Goal: Navigation & Orientation: Find specific page/section

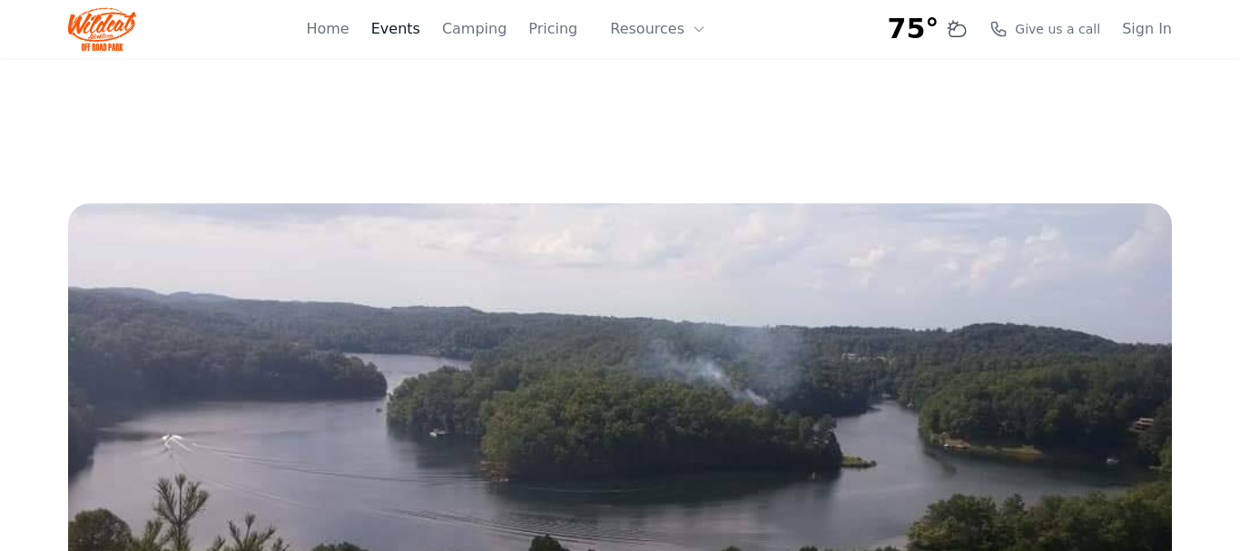
click at [420, 32] on link "Events" at bounding box center [395, 29] width 49 height 22
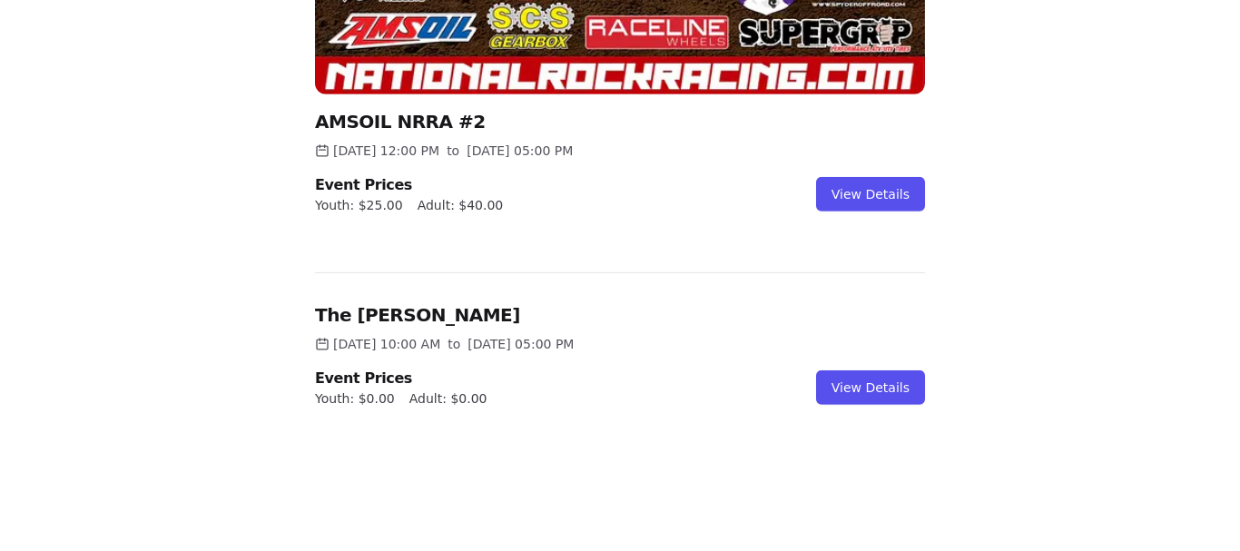
scroll to position [992, 0]
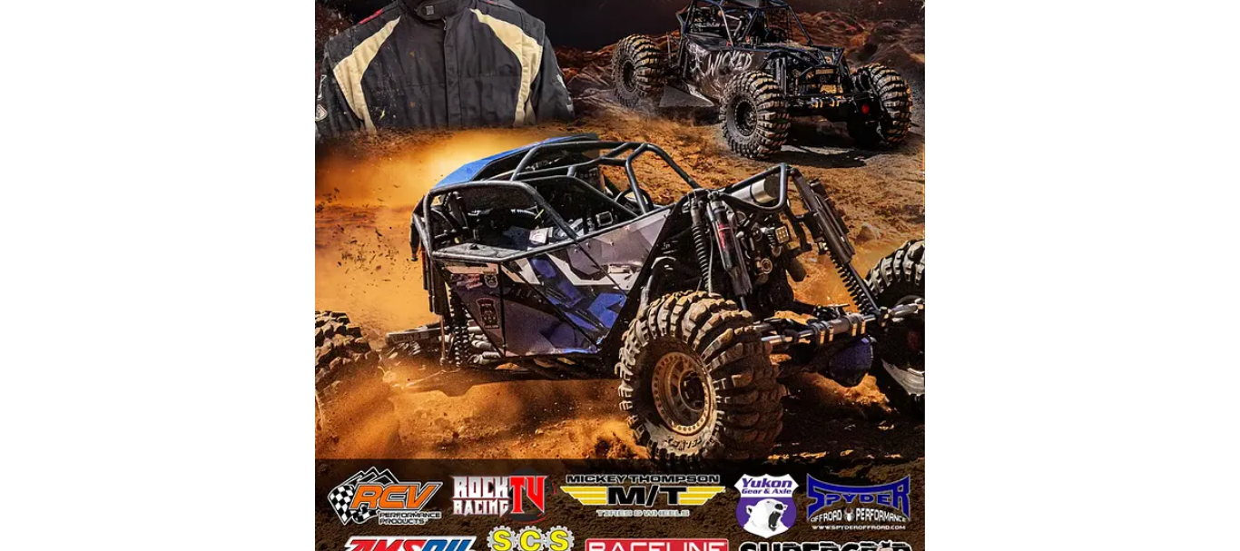
scroll to position [54, 0]
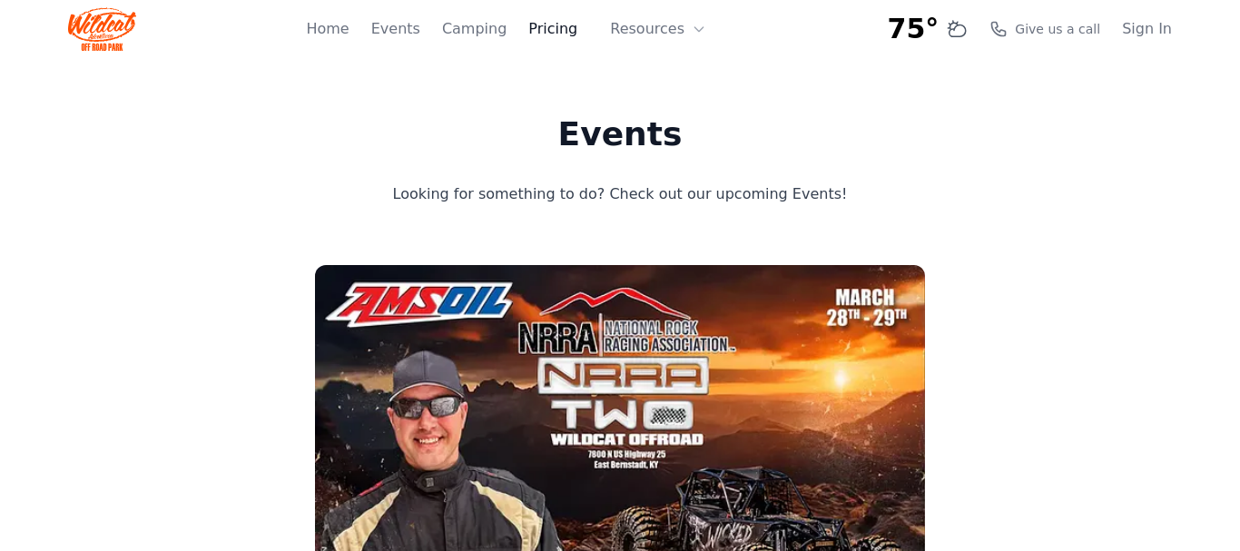
click at [563, 30] on link "Pricing" at bounding box center [552, 29] width 49 height 22
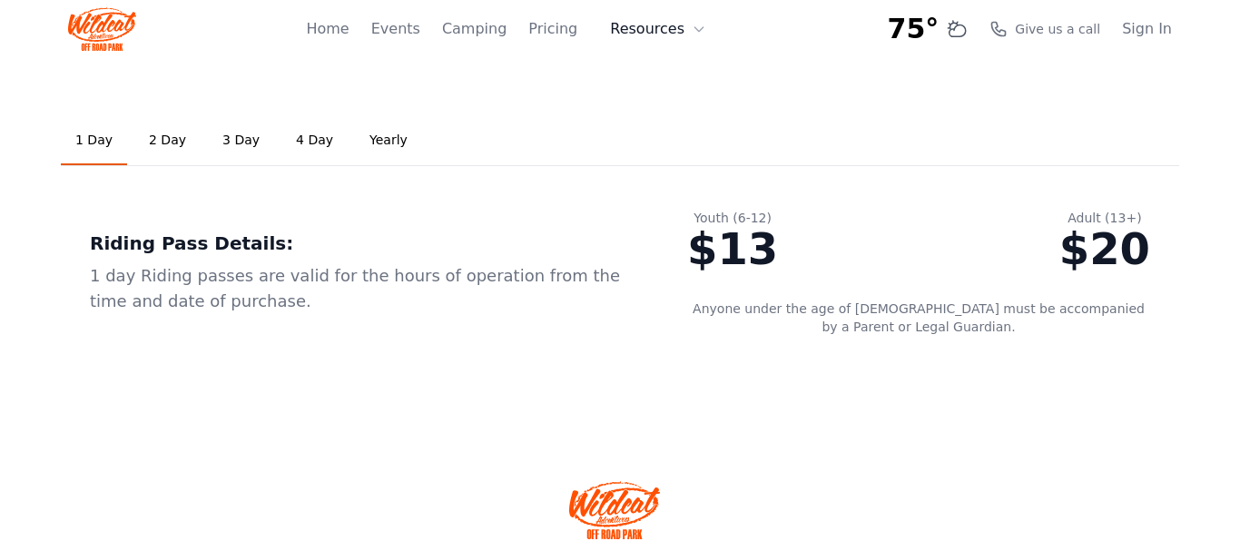
click at [693, 33] on icon at bounding box center [699, 29] width 15 height 15
click at [348, 28] on link "Home" at bounding box center [327, 29] width 43 height 22
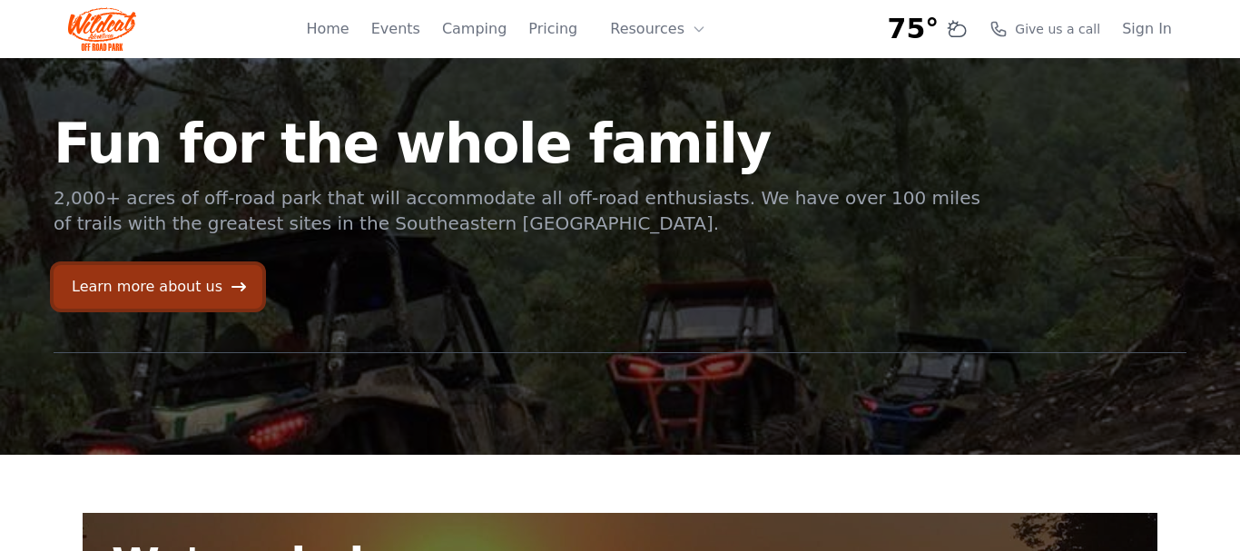
click at [206, 290] on link "Learn more about us" at bounding box center [158, 287] width 209 height 44
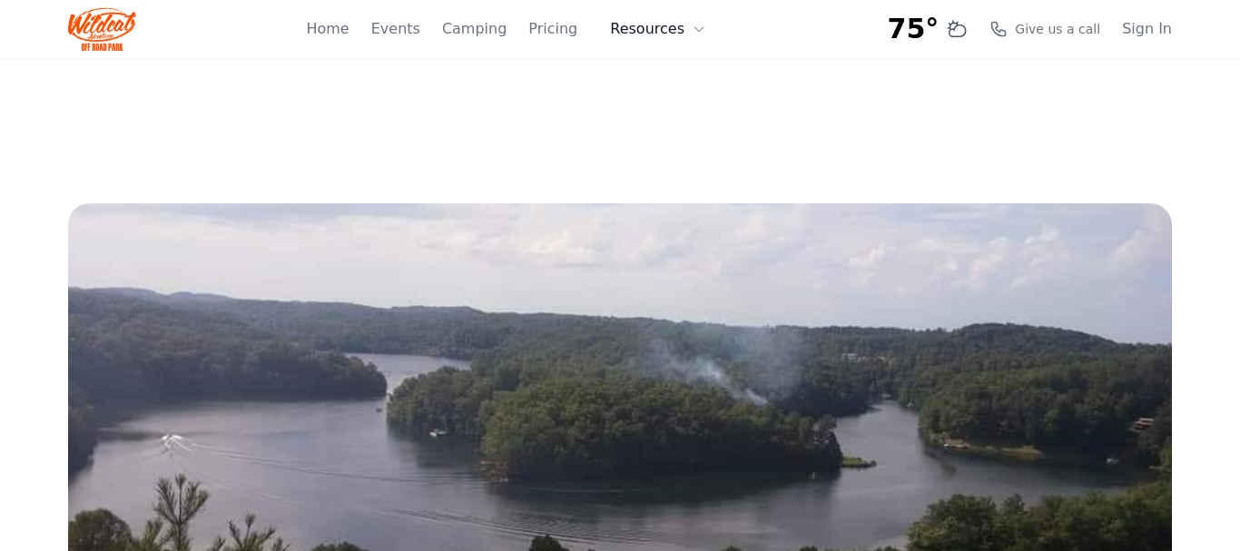
click at [677, 28] on button "Resources" at bounding box center [658, 29] width 118 height 36
click at [420, 26] on link "Events" at bounding box center [395, 29] width 49 height 22
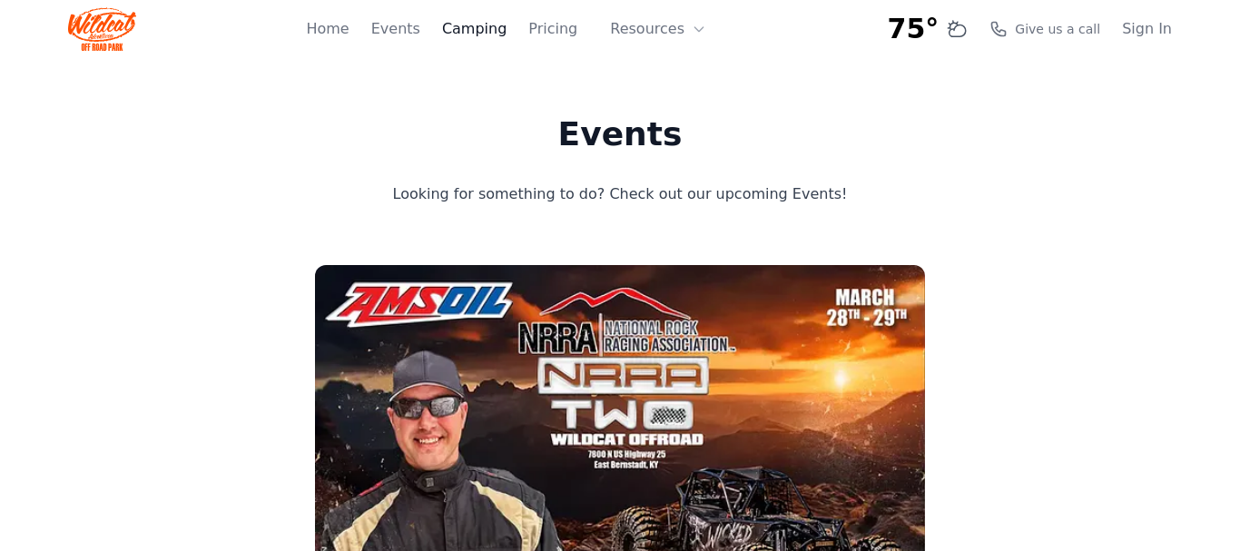
click at [498, 27] on link "Camping" at bounding box center [474, 29] width 64 height 22
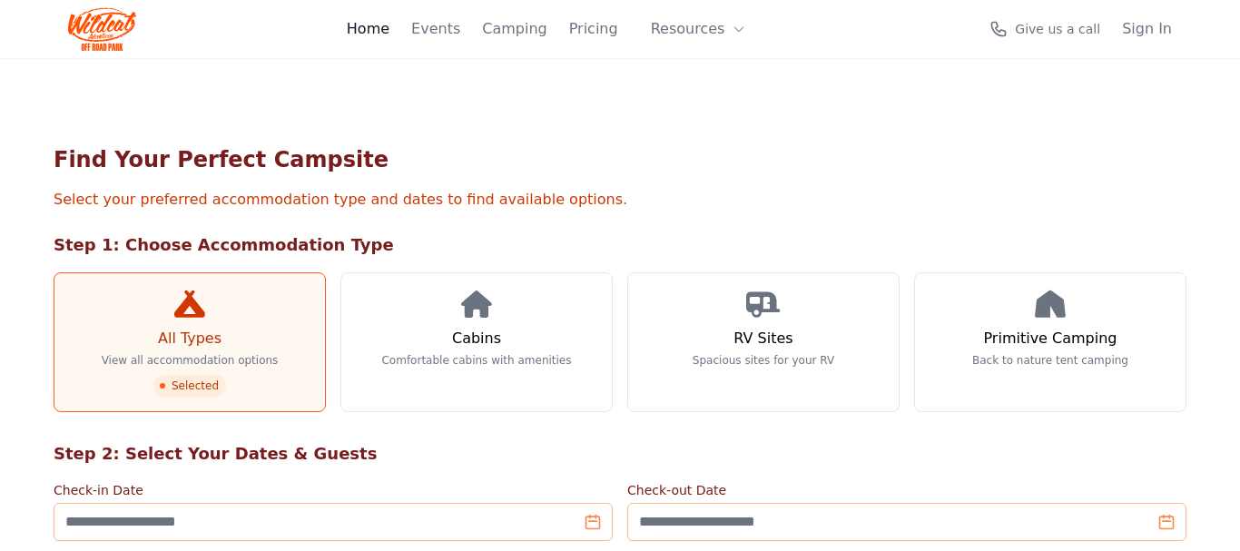
click at [389, 28] on link "Home" at bounding box center [368, 29] width 43 height 22
